Goal: Information Seeking & Learning: Check status

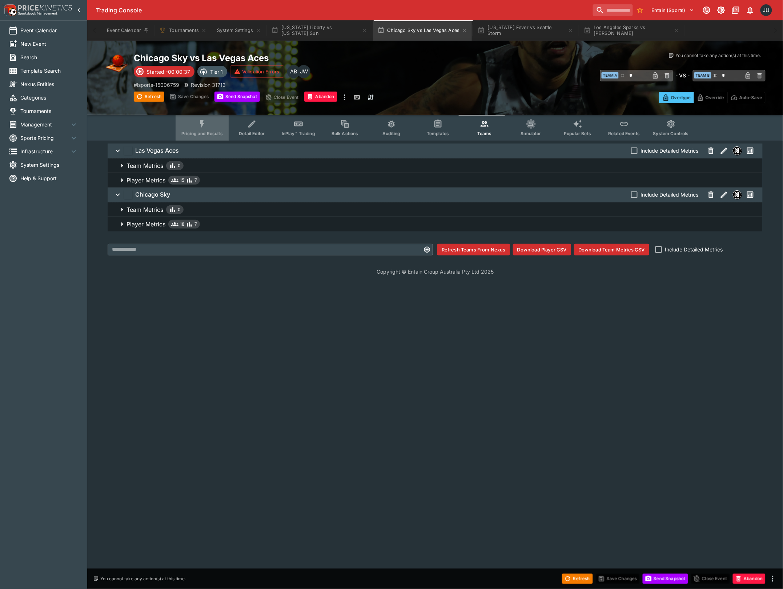
click at [210, 121] on button "Pricing and Results" at bounding box center [201, 128] width 53 height 26
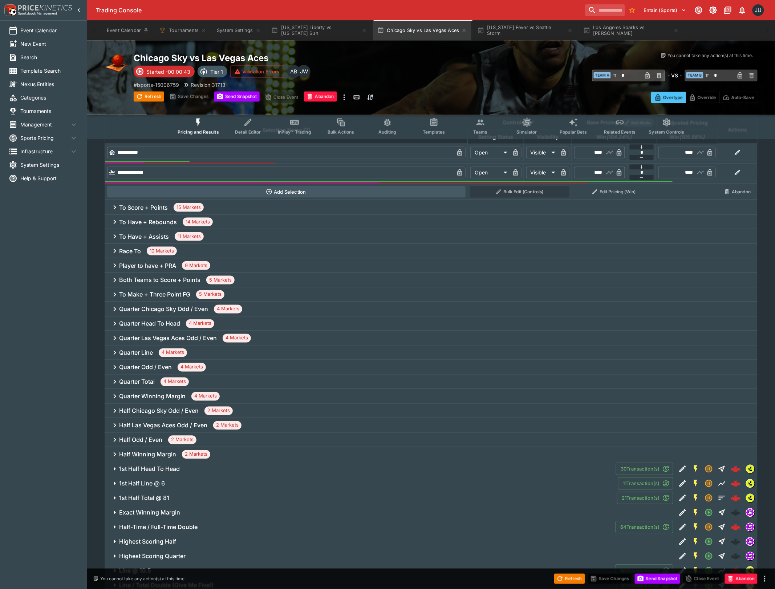
scroll to position [436, 0]
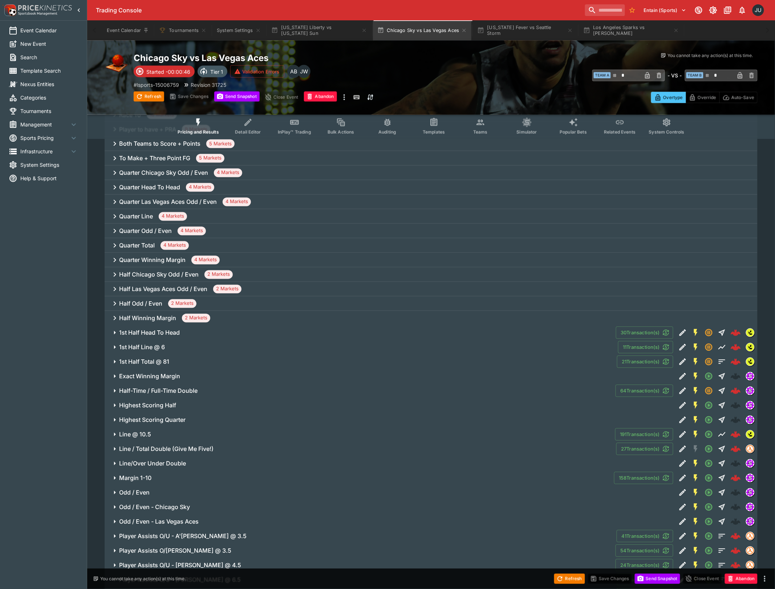
click at [196, 436] on span "Line @ 10.5" at bounding box center [364, 435] width 491 height 8
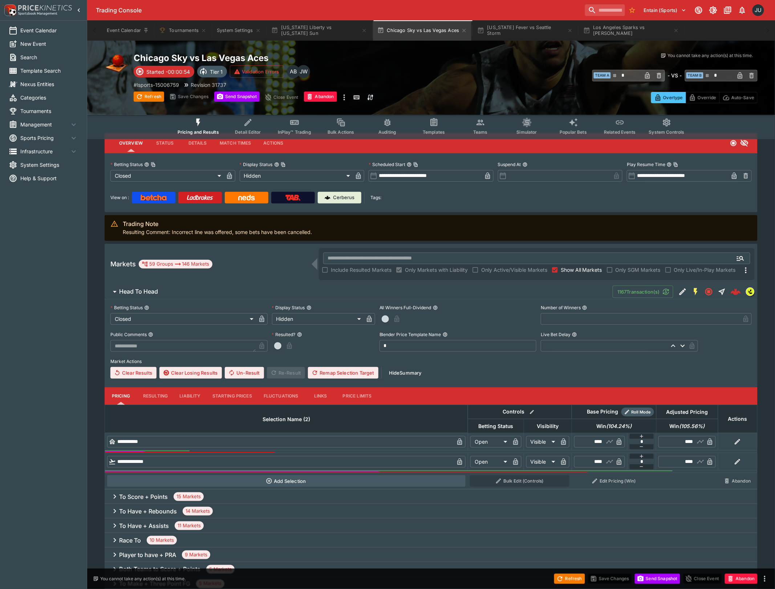
scroll to position [0, 0]
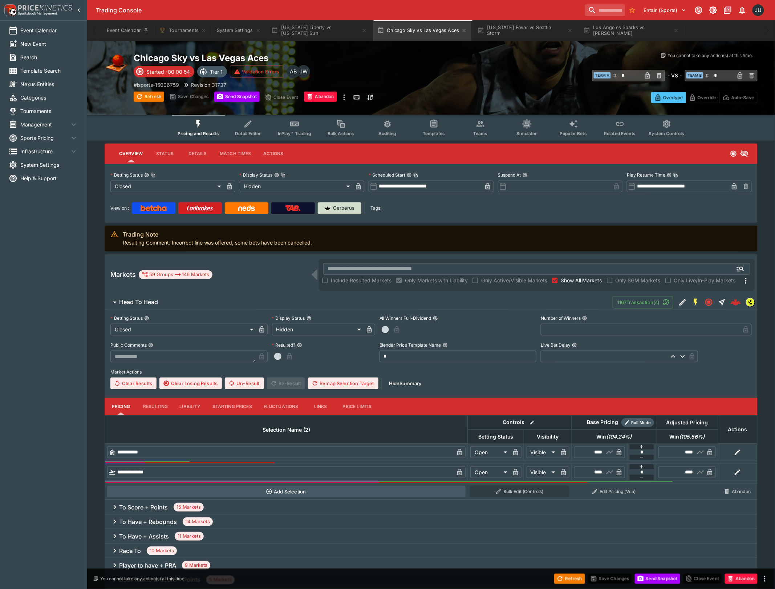
drag, startPoint x: 332, startPoint y: 198, endPoint x: 338, endPoint y: 206, distance: 9.6
click at [332, 198] on div "View on : Cerberus Tags:" at bounding box center [431, 205] width 642 height 17
click at [338, 206] on p "Cerberus" at bounding box center [344, 208] width 21 height 7
click at [499, 35] on button "Indiana Fever vs Seattle Storm" at bounding box center [525, 30] width 105 height 20
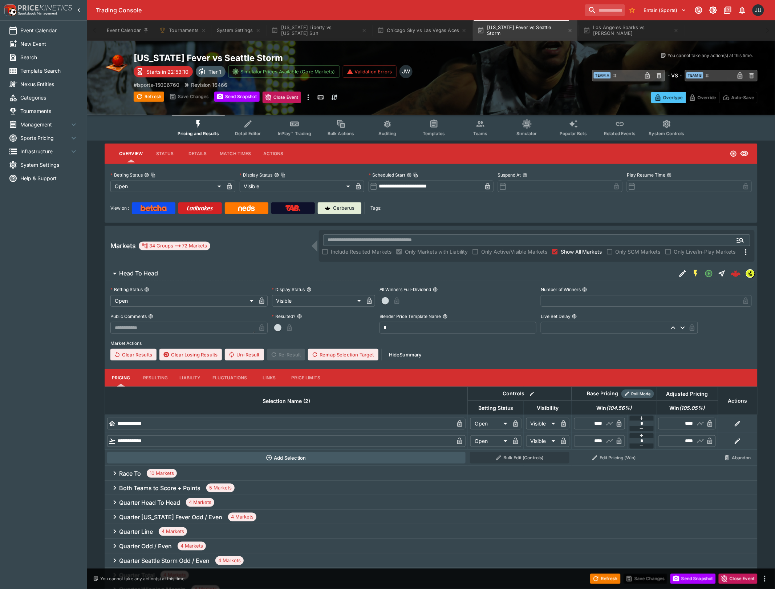
click at [238, 93] on button "Send Snapshot" at bounding box center [236, 97] width 45 height 10
click at [610, 35] on button "Los Angeles Sparks vs Phoenix Mercury" at bounding box center [631, 30] width 105 height 20
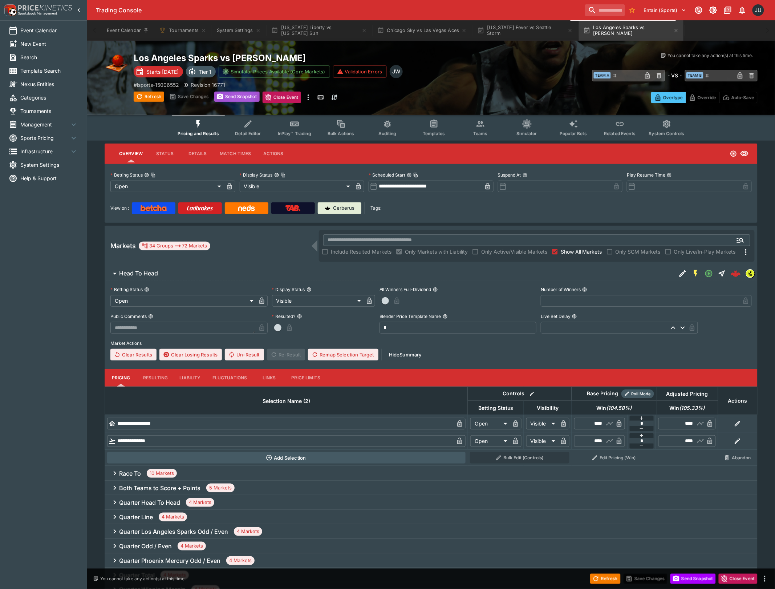
click at [243, 100] on button "Send Snapshot" at bounding box center [236, 97] width 45 height 10
click at [550, 30] on button "Indiana Fever vs Seattle Storm" at bounding box center [525, 30] width 105 height 20
